Goal: Information Seeking & Learning: Learn about a topic

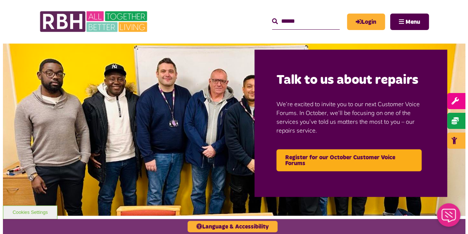
scroll to position [18, 0]
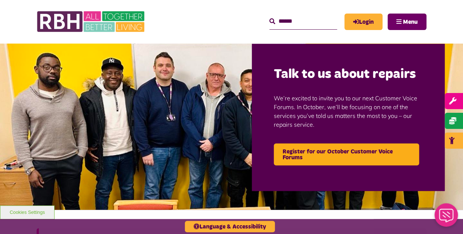
click at [391, 27] on button "Menu" at bounding box center [406, 22] width 39 height 16
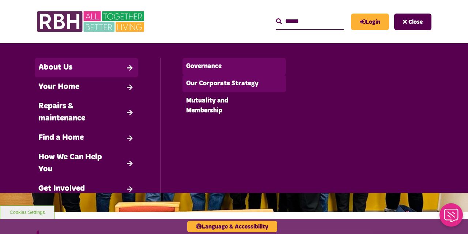
click at [213, 70] on link "Governance" at bounding box center [233, 66] width 103 height 17
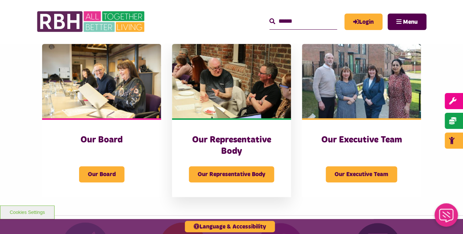
scroll to position [101, 0]
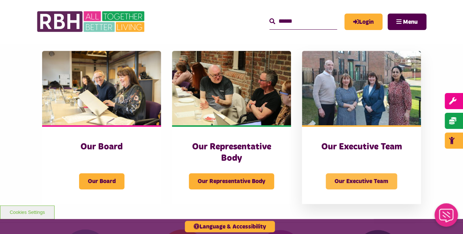
click at [347, 182] on span "Our Executive Team" at bounding box center [360, 181] width 71 height 16
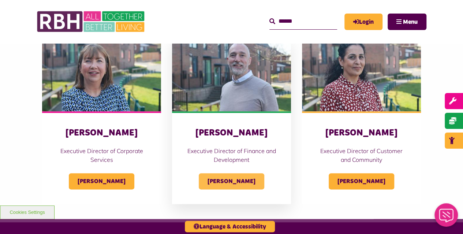
scroll to position [329, 0]
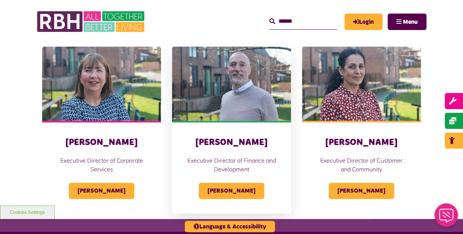
click at [239, 146] on h3 "Simon Mellor" at bounding box center [232, 142] width 90 height 11
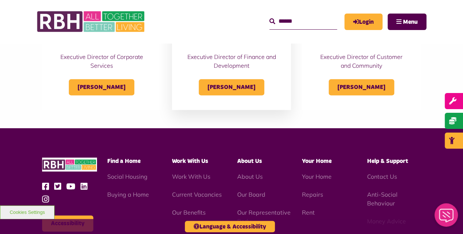
scroll to position [411, 0]
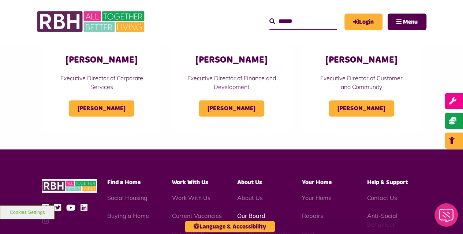
click at [248, 213] on link "Our Board" at bounding box center [251, 215] width 28 height 7
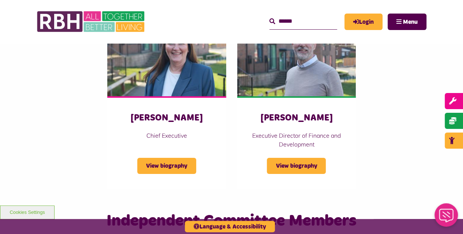
scroll to position [1243, 0]
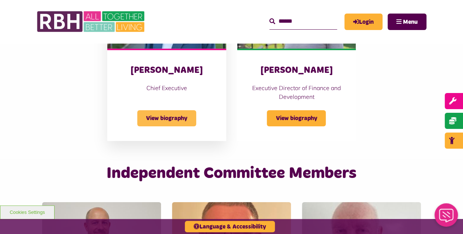
click at [156, 110] on span "View biography" at bounding box center [166, 118] width 59 height 16
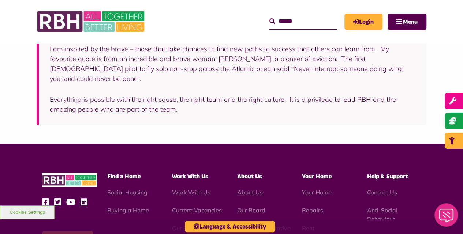
scroll to position [210, 0]
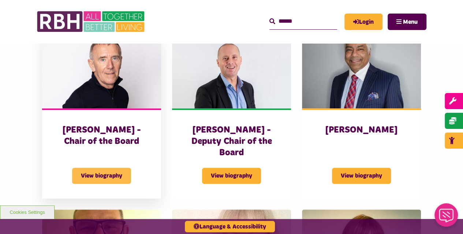
scroll to position [283, 0]
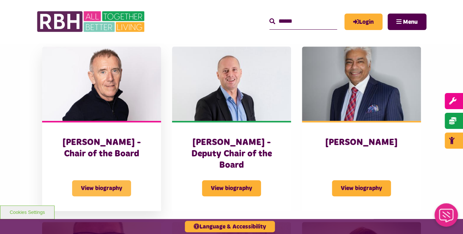
click at [99, 171] on div "View biography" at bounding box center [102, 183] width 90 height 25
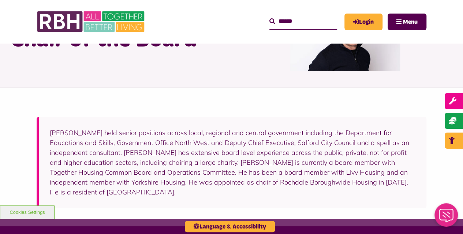
scroll to position [101, 0]
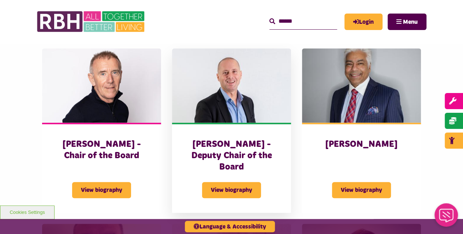
scroll to position [283, 0]
click at [229, 182] on span "View biography" at bounding box center [231, 190] width 59 height 16
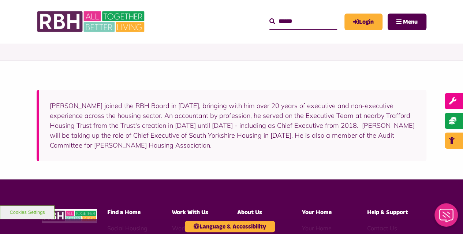
scroll to position [91, 0]
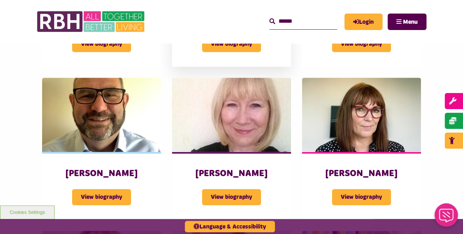
scroll to position [430, 0]
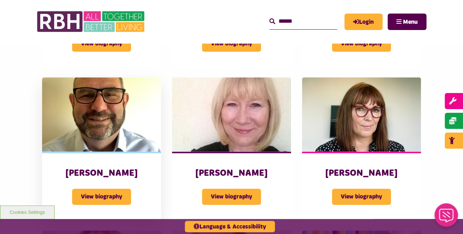
click at [99, 167] on h3 "[PERSON_NAME]" at bounding box center [102, 172] width 90 height 11
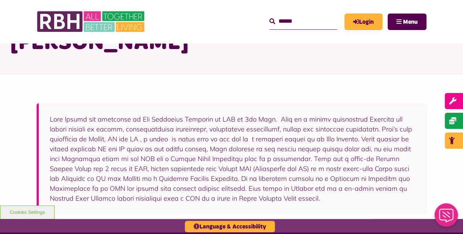
scroll to position [82, 0]
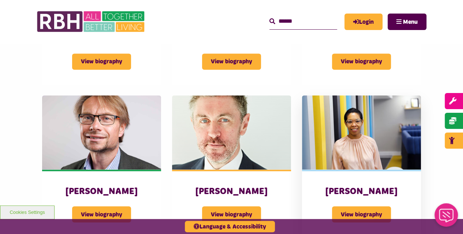
scroll to position [613, 0]
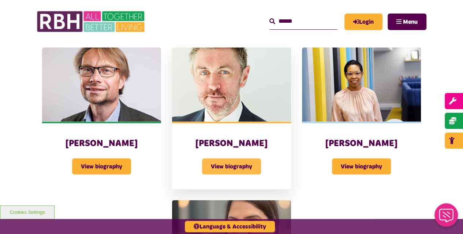
click at [229, 158] on span "View biography" at bounding box center [231, 166] width 59 height 16
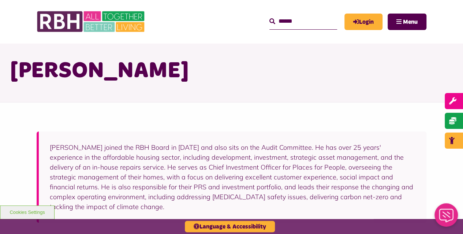
scroll to position [55, 0]
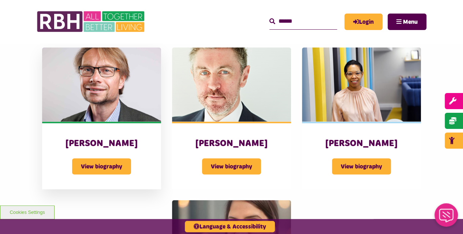
scroll to position [613, 0]
click at [116, 158] on span "View biography" at bounding box center [101, 166] width 59 height 16
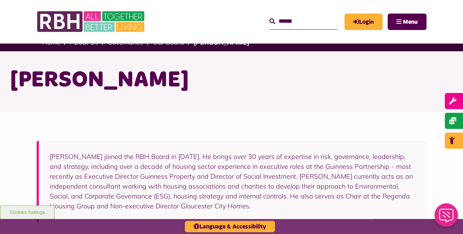
scroll to position [91, 0]
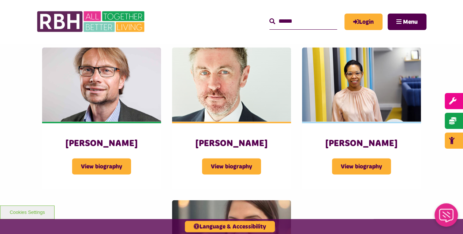
scroll to position [613, 0]
